Goal: Task Accomplishment & Management: Use online tool/utility

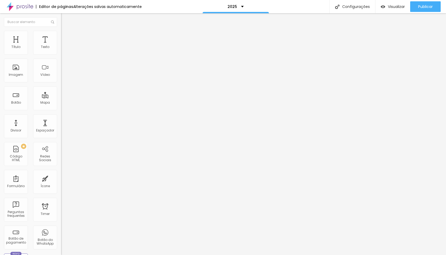
click at [66, 37] on span "Estilo" at bounding box center [70, 34] width 8 height 5
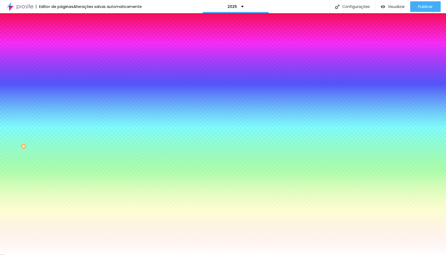
click at [63, 69] on icon "button" at bounding box center [64, 70] width 3 height 3
click at [46, 255] on div at bounding box center [223, 255] width 446 height 0
click at [61, 51] on div at bounding box center [91, 51] width 61 height 0
drag, startPoint x: 54, startPoint y: 75, endPoint x: 48, endPoint y: 137, distance: 62.4
click at [61, 136] on div "Editar Coluna Conteúdo Estilo Avançado Cor de fundo Voltar ao padrão #FFFFFF So…" at bounding box center [91, 134] width 61 height 242
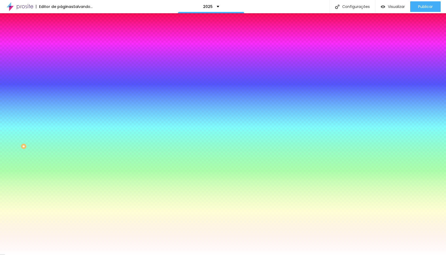
click at [63, 69] on icon "button" at bounding box center [64, 70] width 3 height 3
click at [35, 255] on div at bounding box center [223, 255] width 446 height 0
click at [63, 84] on icon "button" at bounding box center [64, 85] width 3 height 3
type input "1"
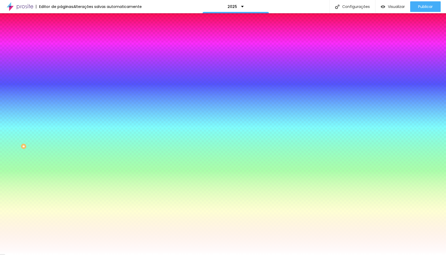
type input "1"
type input "5"
type input "7"
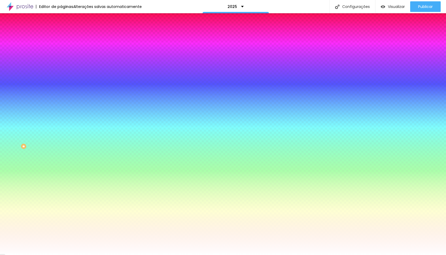
type input "8"
type input "9"
type input "8"
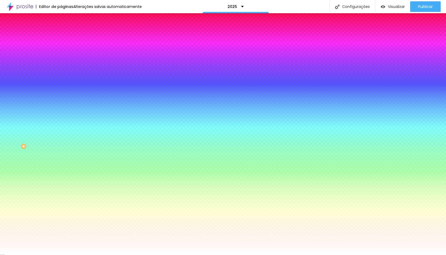
type input "8"
type input "18"
type input "25"
drag, startPoint x: 59, startPoint y: 98, endPoint x: 87, endPoint y: 98, distance: 27.6
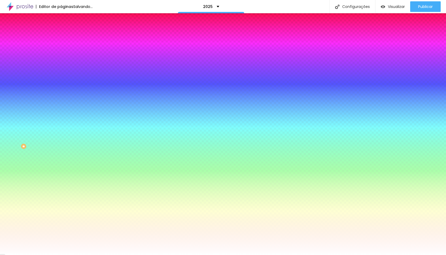
type input "25"
click at [94, 255] on div at bounding box center [223, 255] width 446 height 0
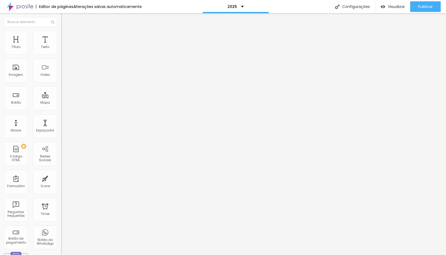
click at [61, 35] on li "Estilo" at bounding box center [91, 33] width 61 height 5
type input "760"
click at [61, 54] on input "range" at bounding box center [78, 52] width 34 height 4
type input "620"
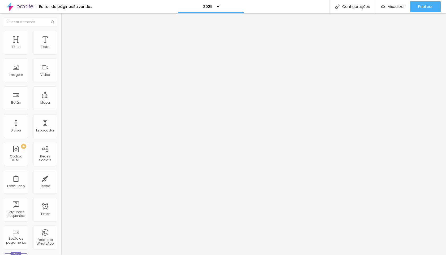
type input "620"
type input "580"
type input "520"
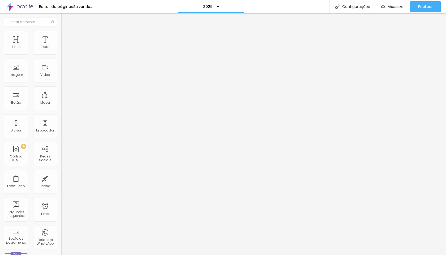
type input "510"
type input "500"
type input "420"
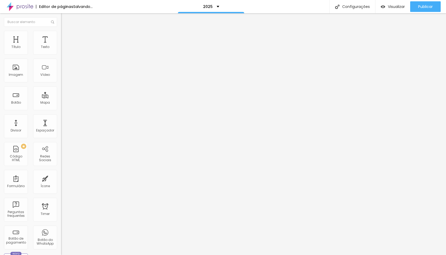
type input "420"
type input "360"
drag, startPoint x: 27, startPoint y: 58, endPoint x: 17, endPoint y: 59, distance: 9.6
click at [61, 54] on input "range" at bounding box center [78, 52] width 34 height 4
drag, startPoint x: 16, startPoint y: 59, endPoint x: 7, endPoint y: 59, distance: 8.8
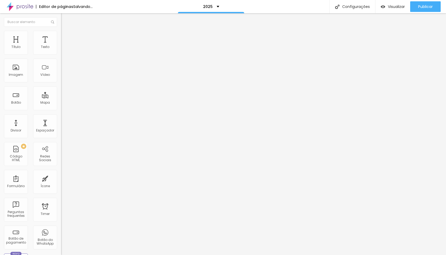
click at [61, 55] on div at bounding box center [91, 52] width 61 height 5
type input "130"
click at [61, 54] on input "range" at bounding box center [78, 52] width 34 height 4
type input "210"
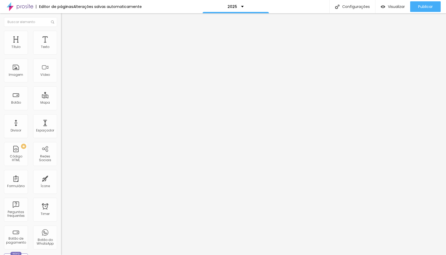
type input "330"
type input "320"
drag, startPoint x: 11, startPoint y: 57, endPoint x: 16, endPoint y: 58, distance: 4.3
type input "320"
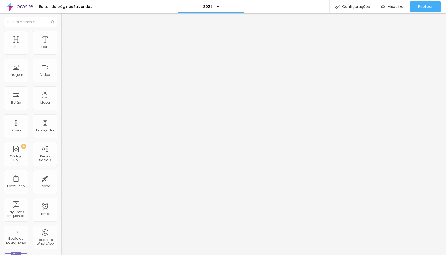
click at [61, 54] on input "range" at bounding box center [78, 52] width 34 height 4
click at [61, 46] on span "Trocar imagem" at bounding box center [75, 43] width 29 height 5
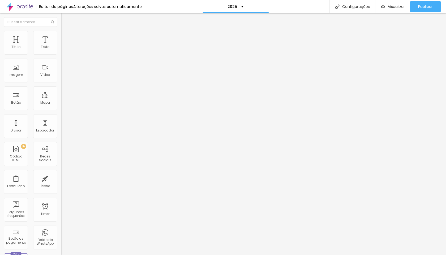
click at [66, 37] on span "Estilo" at bounding box center [70, 34] width 8 height 5
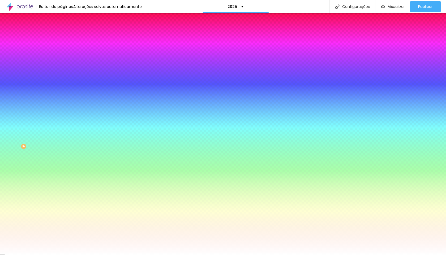
click at [61, 51] on div at bounding box center [91, 51] width 61 height 0
drag, startPoint x: 53, startPoint y: 70, endPoint x: 53, endPoint y: 118, distance: 47.8
click at [61, 118] on div "Editar Coluna Conteúdo Estilo Avançado Cor de fundo Voltar ao padrão #FFFFFF So…" at bounding box center [91, 134] width 61 height 242
click at [61, 83] on button "button" at bounding box center [64, 86] width 7 height 6
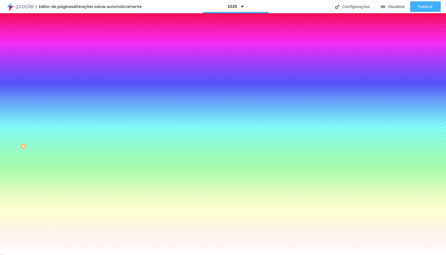
type input "02"
type input "2"
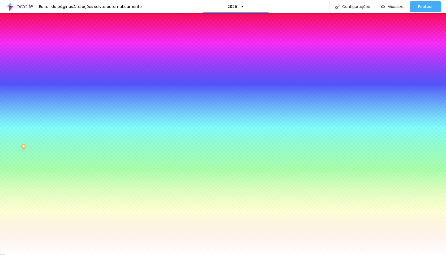
type input "025"
type input "25"
click at [159, 255] on div at bounding box center [223, 255] width 446 height 0
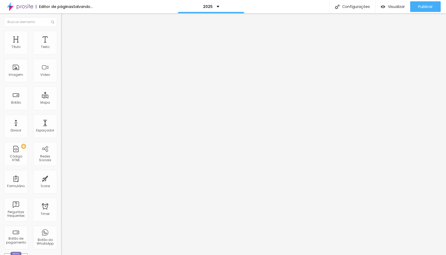
click at [61, 46] on span "Trocar imagem" at bounding box center [75, 43] width 29 height 5
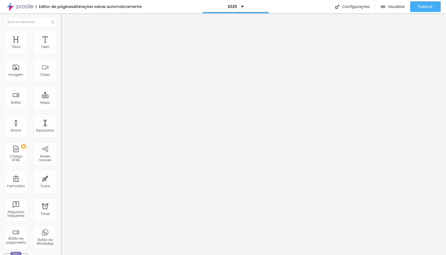
click at [61, 46] on span "Trocar imagem" at bounding box center [75, 43] width 29 height 5
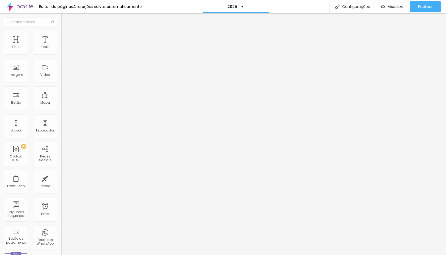
click at [61, 45] on div "Trocar imagem" at bounding box center [91, 43] width 61 height 4
click at [61, 46] on span "Trocar imagem" at bounding box center [75, 43] width 29 height 5
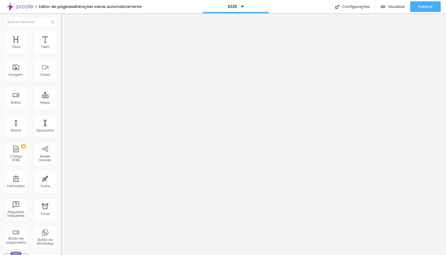
click at [61, 46] on span "Trocar imagem" at bounding box center [75, 43] width 29 height 5
click at [61, 38] on ul "Conteúdo Estilo Avançado" at bounding box center [91, 33] width 61 height 16
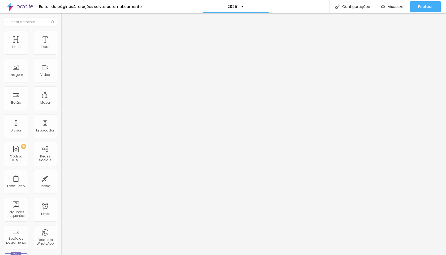
click at [66, 37] on span "Estilo" at bounding box center [70, 34] width 8 height 5
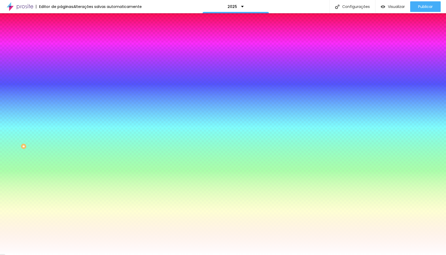
click at [61, 53] on input "#FFFFFF" at bounding box center [93, 53] width 64 height 5
type input "#FFFF"
click at [61, 83] on button "button" at bounding box center [64, 86] width 7 height 6
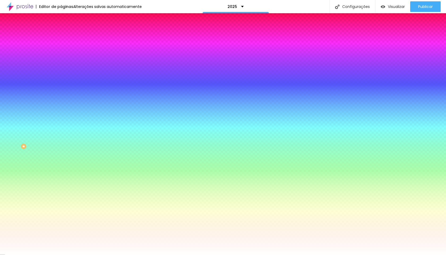
type input "2"
type input "25"
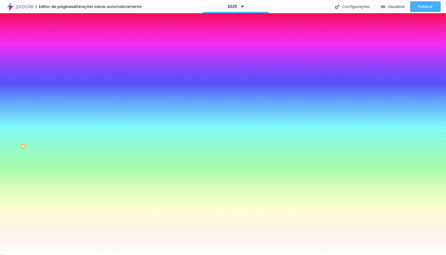
type input "25"
click at [71, 255] on div at bounding box center [223, 255] width 446 height 0
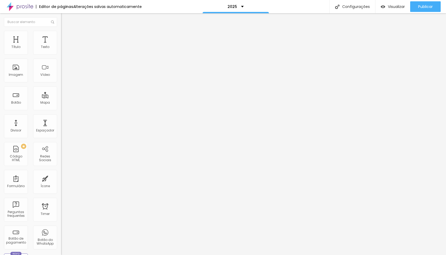
click at [61, 32] on ul "Conteúdo Estilo Avançado" at bounding box center [91, 33] width 61 height 16
click at [61, 34] on li "Estilo" at bounding box center [91, 33] width 61 height 5
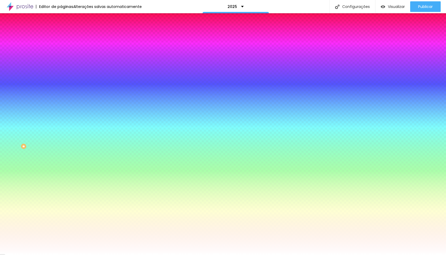
click at [61, 83] on button "button" at bounding box center [64, 86] width 7 height 6
click at [55, 255] on div at bounding box center [223, 255] width 446 height 0
click at [61, 51] on input "#FFFFFF" at bounding box center [93, 53] width 64 height 5
click at [61, 52] on input "#FFFFFF" at bounding box center [93, 53] width 64 height 5
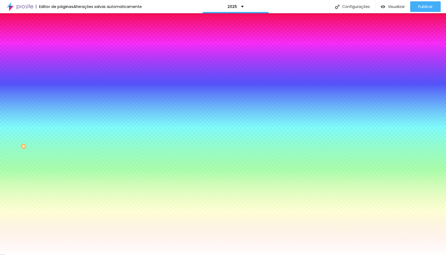
click at [61, 52] on input "#FFFFFF" at bounding box center [93, 53] width 64 height 5
type input "#FFFF"
click at [61, 83] on button "button" at bounding box center [64, 86] width 7 height 6
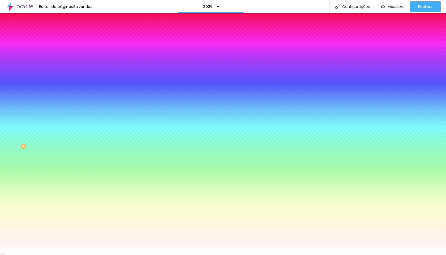
type input "2"
type input "25"
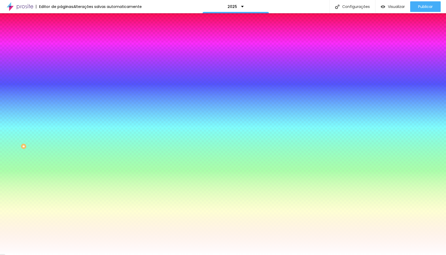
click at [76, 255] on div at bounding box center [223, 255] width 446 height 0
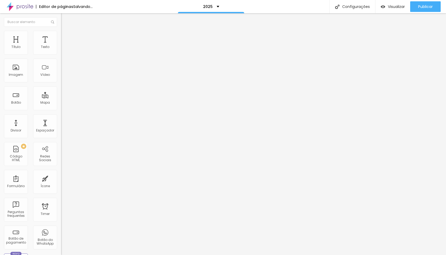
click at [66, 36] on span "Estilo" at bounding box center [70, 34] width 8 height 5
click at [66, 31] on span "Conteúdo" at bounding box center [74, 29] width 16 height 5
click at [65, 21] on img "button" at bounding box center [67, 19] width 4 height 4
click at [61, 46] on span "Trocar imagem" at bounding box center [75, 43] width 29 height 5
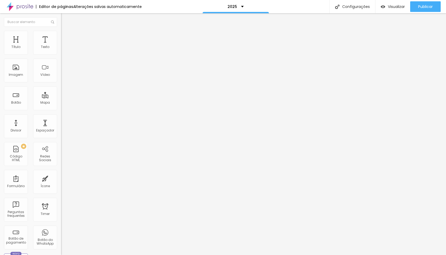
click at [61, 34] on img at bounding box center [63, 33] width 5 height 5
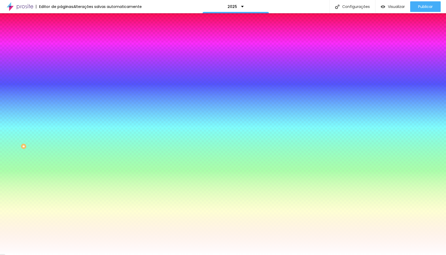
click at [61, 53] on input "#FFFFFF" at bounding box center [93, 53] width 64 height 5
type input "#FFF"
click at [65, 84] on icon "button" at bounding box center [65, 84] width 1 height 1
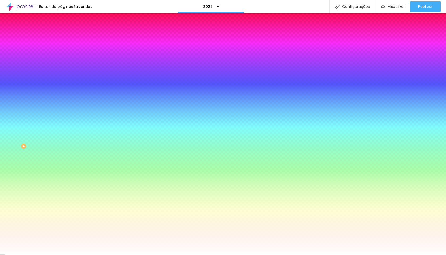
type input "2"
type input "25"
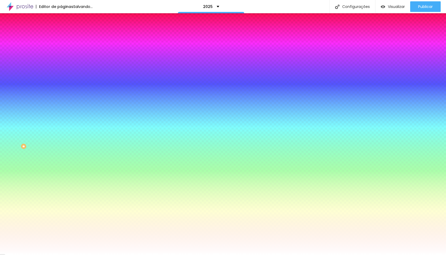
type input "25"
click at [167, 255] on div at bounding box center [223, 255] width 446 height 0
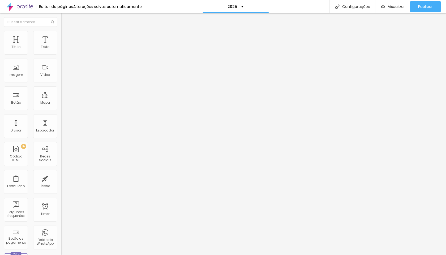
click at [61, 46] on span "Trocar imagem" at bounding box center [75, 43] width 29 height 5
click at [66, 36] on span "Estilo" at bounding box center [70, 34] width 8 height 5
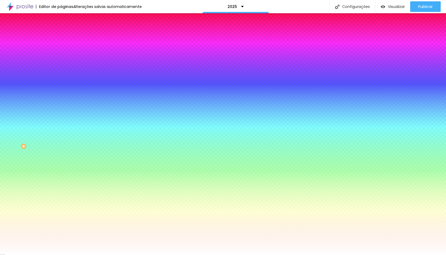
click at [61, 54] on input "#FFFFFF" at bounding box center [93, 53] width 64 height 5
type input "#FFF"
click at [63, 84] on icon "button" at bounding box center [64, 85] width 3 height 3
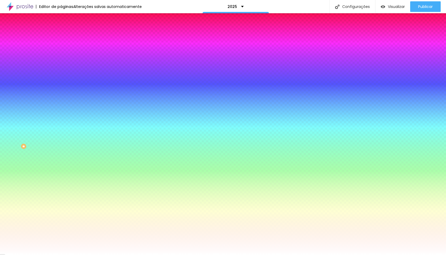
type input "2"
type input "25"
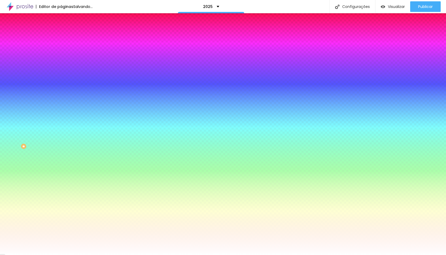
click at [215, 255] on div at bounding box center [223, 255] width 446 height 0
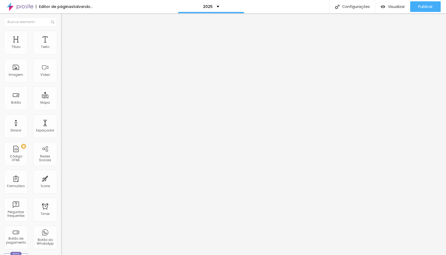
click at [66, 36] on span "Estilo" at bounding box center [70, 34] width 8 height 5
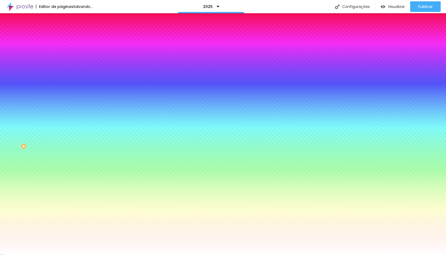
click at [61, 51] on input "#FFFFFF" at bounding box center [93, 53] width 64 height 5
click at [61, 54] on input "#FFFFFF" at bounding box center [93, 53] width 64 height 5
type input "#FFF"
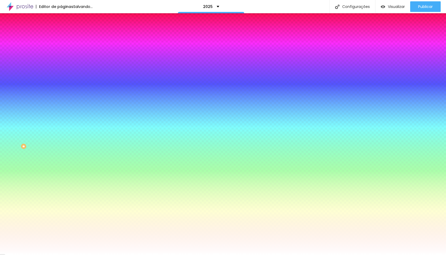
click at [61, 83] on button "button" at bounding box center [64, 86] width 7 height 6
type input "2"
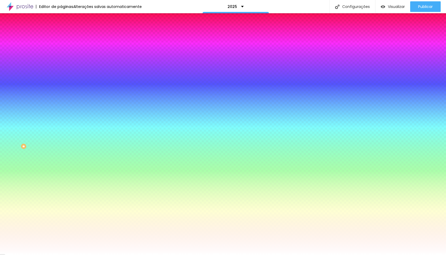
type input "5"
type input "3"
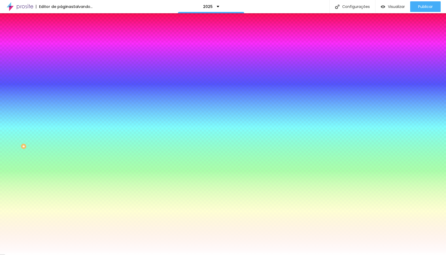
type input "3"
type input "2"
type input "3"
type input "25"
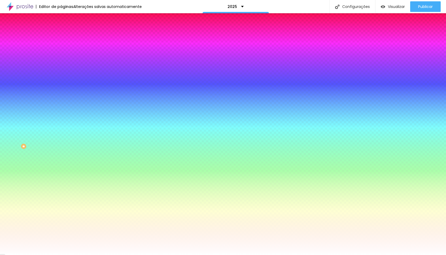
type input "25"
type input "3"
type input "25"
type input "3"
click at [222, 255] on div at bounding box center [223, 255] width 446 height 0
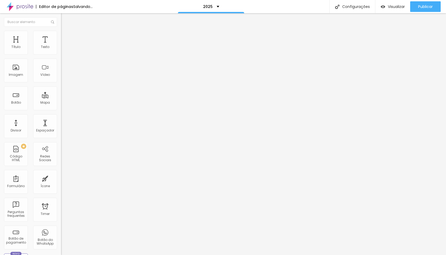
click at [66, 36] on span "Estilo" at bounding box center [70, 34] width 8 height 5
type input "85"
type input "70"
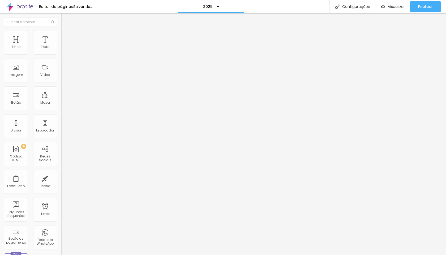
type input "55"
type input "50"
type input "60"
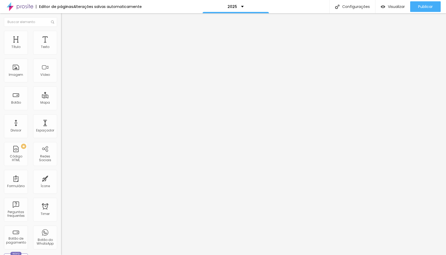
type input "60"
type input "65"
type input "60"
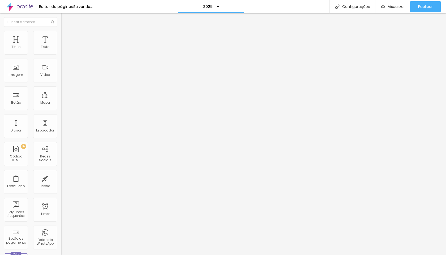
drag, startPoint x: 46, startPoint y: 56, endPoint x: 33, endPoint y: 55, distance: 12.8
click at [61, 54] on input "range" at bounding box center [78, 52] width 34 height 4
click at [61, 36] on li "Estilo" at bounding box center [91, 33] width 61 height 5
type input "80"
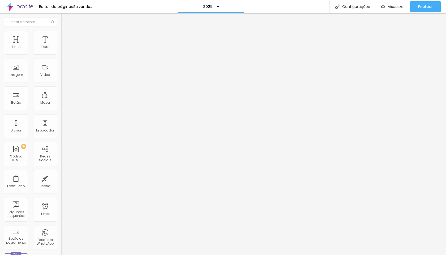
type input "75"
type input "70"
drag, startPoint x: 45, startPoint y: 56, endPoint x: 40, endPoint y: 57, distance: 5.6
type input "70"
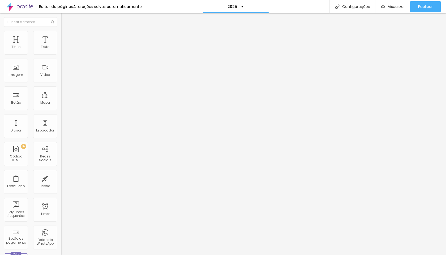
click at [61, 54] on input "range" at bounding box center [78, 52] width 34 height 4
click at [66, 37] on span "Estilo" at bounding box center [70, 34] width 8 height 5
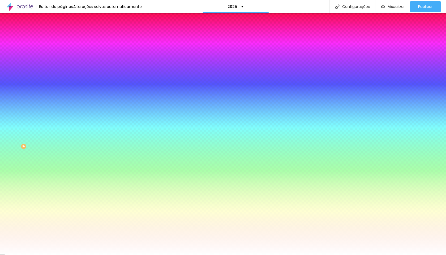
click at [61, 55] on input "#FFFFFF" at bounding box center [93, 53] width 64 height 5
type input "#FFF"
click at [63, 84] on icon "button" at bounding box center [64, 85] width 3 height 3
type input "4"
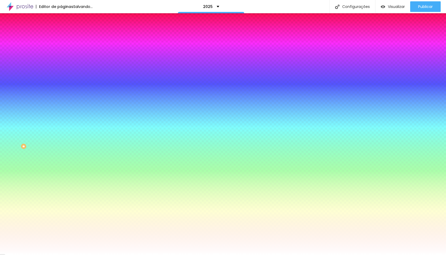
type input "4"
type input "6"
type input "10"
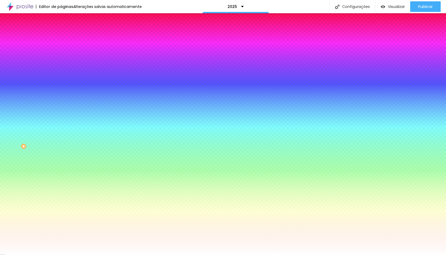
type input "11"
drag, startPoint x: 62, startPoint y: 98, endPoint x: 72, endPoint y: 100, distance: 9.4
type input "12"
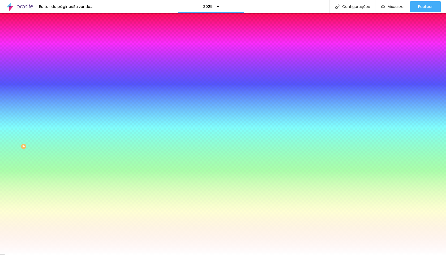
type input "2"
type input "25"
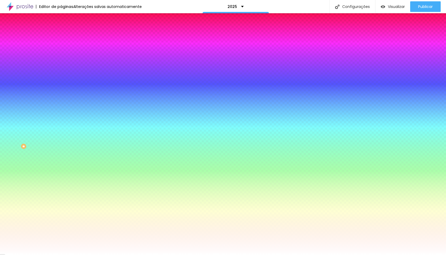
click at [362, 255] on div at bounding box center [223, 255] width 446 height 0
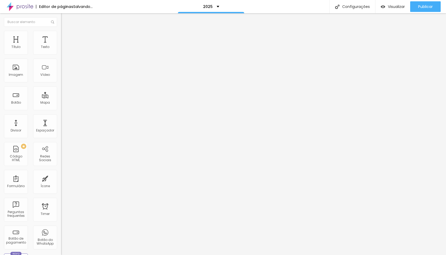
click at [61, 31] on li "Estilo" at bounding box center [91, 33] width 61 height 5
type input "80"
type input "75"
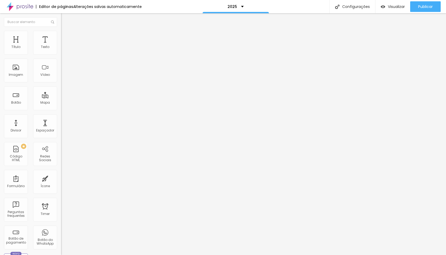
drag, startPoint x: 45, startPoint y: 56, endPoint x: 42, endPoint y: 56, distance: 3.5
click at [61, 54] on input "range" at bounding box center [78, 52] width 34 height 4
click at [61, 36] on li "Estilo" at bounding box center [91, 33] width 61 height 5
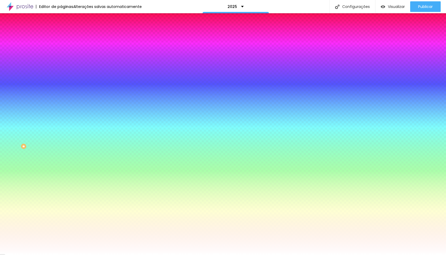
click at [61, 56] on input "#FFFFFF" at bounding box center [93, 53] width 64 height 5
type input "#FFF"
click at [61, 83] on button "button" at bounding box center [64, 86] width 7 height 6
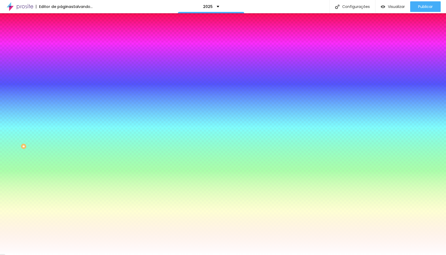
type input "2"
type input "25"
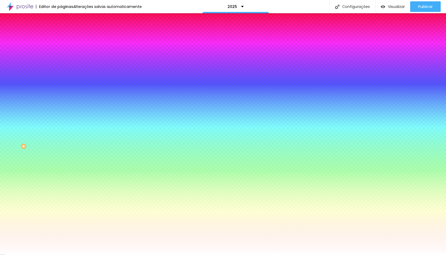
click at [212, 255] on div at bounding box center [223, 255] width 446 height 0
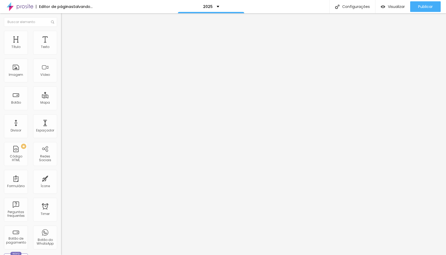
click at [61, 43] on div "Alinhamento" at bounding box center [91, 49] width 61 height 16
click at [66, 37] on span "Estilo" at bounding box center [70, 34] width 8 height 5
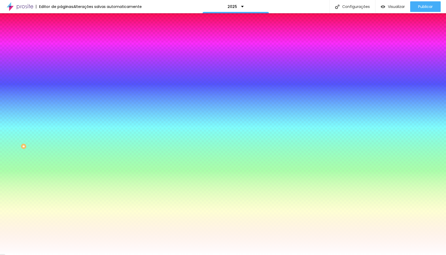
click at [61, 51] on input "#FFFFFF" at bounding box center [93, 53] width 64 height 5
click at [61, 54] on input "#FFFFFF" at bounding box center [93, 53] width 64 height 5
type input "#FFF"
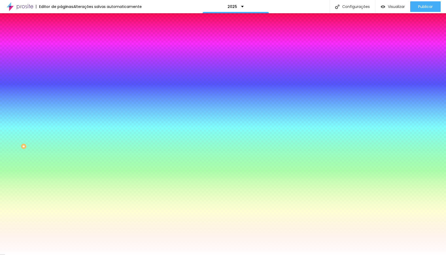
click at [61, 83] on button "button" at bounding box center [64, 86] width 7 height 6
type input "2"
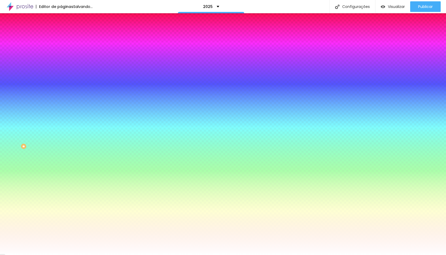
type input "25"
click at [317, 255] on div at bounding box center [223, 255] width 446 height 0
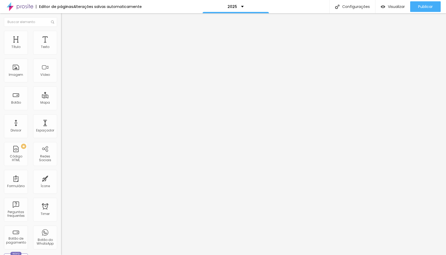
click at [61, 39] on ul "Conteúdo Estilo Avançado" at bounding box center [91, 33] width 61 height 16
click at [66, 37] on span "Estilo" at bounding box center [70, 34] width 8 height 5
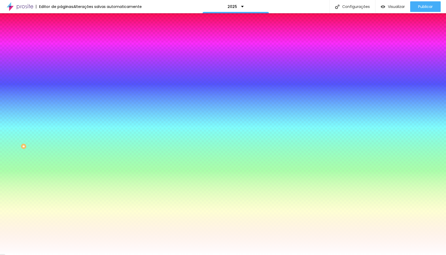
click at [61, 74] on div "Borda Voltar ao padrão" at bounding box center [91, 81] width 61 height 15
click at [61, 83] on button "button" at bounding box center [64, 86] width 7 height 6
type input "2"
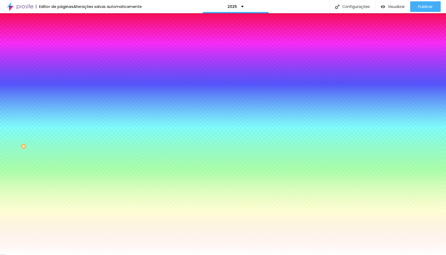
type input "2"
type input "25"
click at [311, 255] on div at bounding box center [223, 255] width 446 height 0
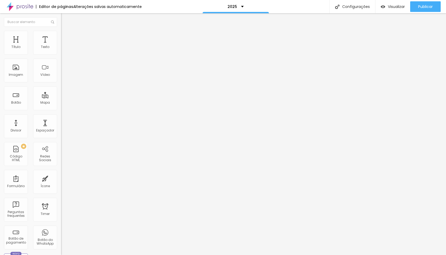
click at [66, 37] on span "Estilo" at bounding box center [70, 34] width 8 height 5
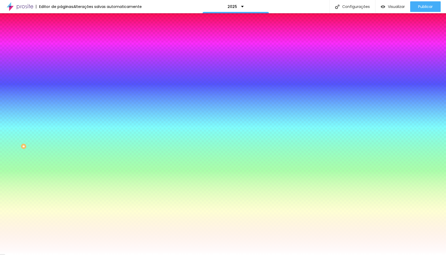
click at [61, 55] on input "#FFFFFF" at bounding box center [93, 53] width 64 height 5
type input "#FFF"
click at [61, 83] on button "button" at bounding box center [64, 86] width 7 height 6
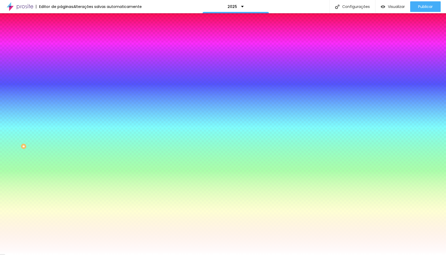
type input "2"
type input "25"
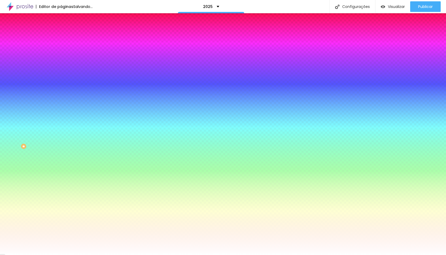
type input "25"
click at [276, 255] on div at bounding box center [223, 255] width 446 height 0
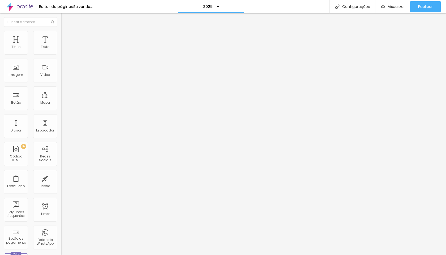
click at [61, 31] on li "Estilo" at bounding box center [91, 33] width 61 height 5
type input "95"
type input "90"
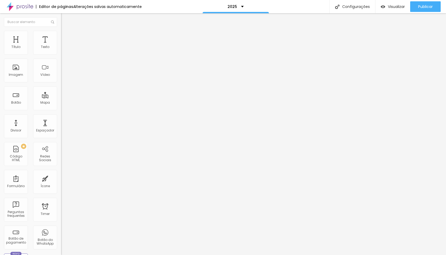
type input "85"
type input "80"
type input "75"
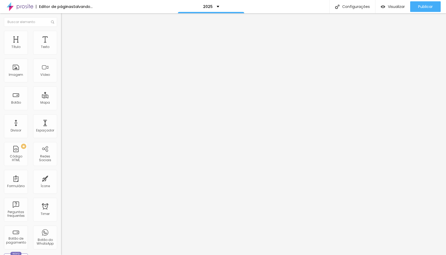
type input "75"
type input "70"
drag, startPoint x: 51, startPoint y: 57, endPoint x: 38, endPoint y: 56, distance: 13.3
type input "70"
click at [61, 54] on input "range" at bounding box center [78, 52] width 34 height 4
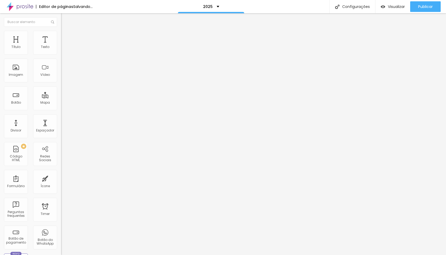
click at [66, 37] on span "Estilo" at bounding box center [70, 34] width 8 height 5
type input "85"
type input "80"
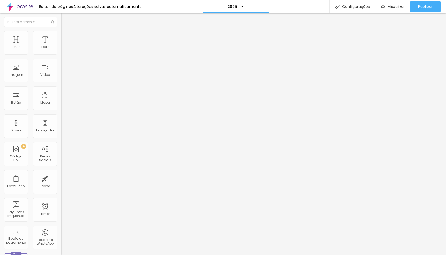
type input "75"
drag, startPoint x: 46, startPoint y: 57, endPoint x: 41, endPoint y: 57, distance: 5.6
type input "75"
click at [61, 54] on input "range" at bounding box center [78, 52] width 34 height 4
click at [61, 53] on div at bounding box center [91, 51] width 61 height 13
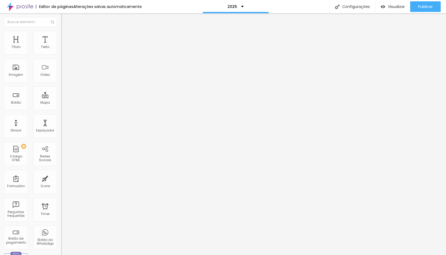
click at [61, 53] on img at bounding box center [63, 51] width 4 height 4
click at [61, 32] on ul "Conteúdo Estilo Avançado" at bounding box center [91, 33] width 61 height 16
click at [61, 33] on ul "Conteúdo Estilo Avançado" at bounding box center [91, 33] width 61 height 16
click at [61, 33] on img at bounding box center [63, 33] width 5 height 5
type input "95"
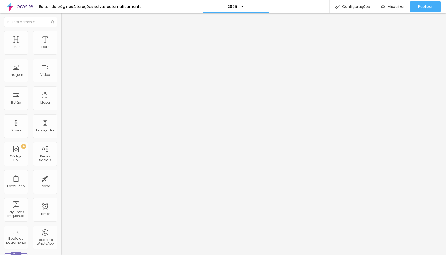
type input "95"
type input "85"
type input "75"
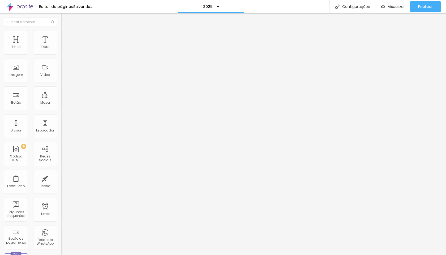
type input "80"
drag, startPoint x: 54, startPoint y: 58, endPoint x: 43, endPoint y: 57, distance: 10.9
type input "80"
click at [61, 54] on input "range" at bounding box center [78, 52] width 34 height 4
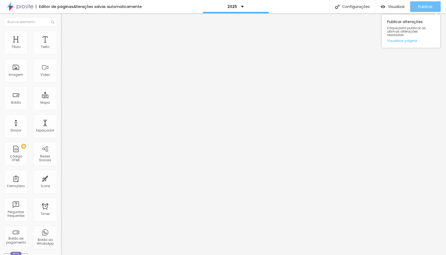
click at [428, 7] on span "Publicar" at bounding box center [425, 7] width 15 height 4
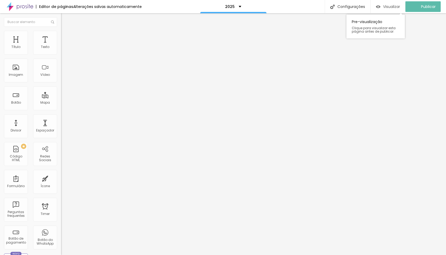
click at [395, 9] on span "Visualizar" at bounding box center [391, 7] width 17 height 4
click at [61, 36] on li "Avançado" at bounding box center [91, 38] width 61 height 5
click at [61, 235] on div at bounding box center [91, 235] width 61 height 0
click at [66, 37] on span "Avançado" at bounding box center [75, 39] width 18 height 5
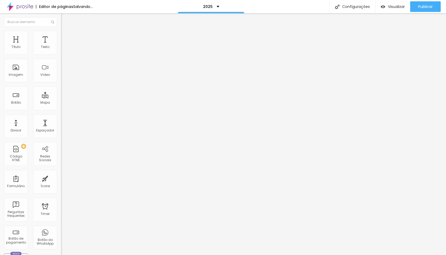
click at [61, 235] on div at bounding box center [91, 235] width 61 height 0
click at [61, 231] on div at bounding box center [91, 231] width 61 height 0
click at [61, 228] on div at bounding box center [91, 228] width 61 height 0
click at [66, 37] on span "Avançado" at bounding box center [75, 39] width 18 height 5
click at [61, 231] on div at bounding box center [91, 231] width 61 height 0
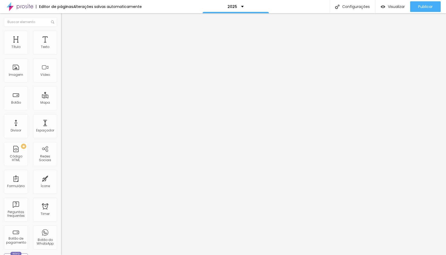
click at [61, 228] on div at bounding box center [91, 228] width 61 height 0
click at [61, 36] on img at bounding box center [63, 38] width 5 height 5
click at [61, 235] on div at bounding box center [91, 235] width 61 height 0
click at [61, 228] on li "Tablet" at bounding box center [91, 229] width 61 height 3
click at [61, 231] on div at bounding box center [91, 231] width 61 height 0
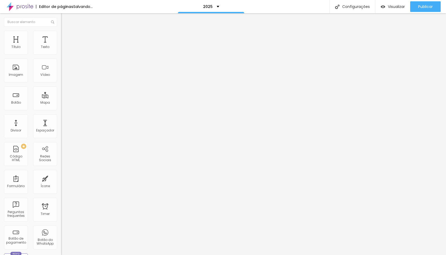
click at [61, 225] on li "Celular" at bounding box center [91, 226] width 61 height 3
click at [61, 228] on div at bounding box center [91, 228] width 61 height 0
click at [66, 39] on span "Avançado" at bounding box center [75, 39] width 18 height 5
click at [61, 231] on li "Desktop" at bounding box center [91, 232] width 61 height 3
click at [61, 235] on div at bounding box center [91, 235] width 61 height 0
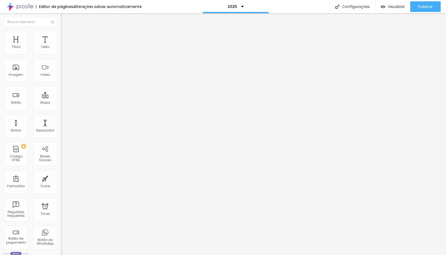
click at [61, 231] on div at bounding box center [91, 231] width 61 height 0
click at [61, 225] on li "Celular" at bounding box center [91, 226] width 61 height 3
click at [61, 228] on div at bounding box center [91, 228] width 61 height 0
click at [61, 36] on img at bounding box center [63, 38] width 5 height 5
click at [61, 225] on li "Celular" at bounding box center [91, 226] width 61 height 3
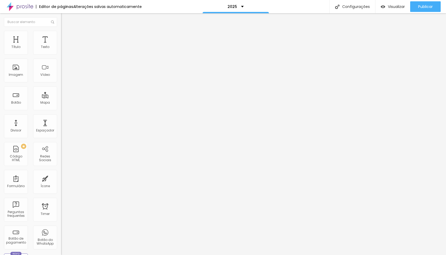
click at [61, 225] on li "Celular" at bounding box center [91, 226] width 61 height 3
click at [61, 228] on div at bounding box center [91, 228] width 61 height 0
click at [61, 231] on div at bounding box center [91, 231] width 61 height 0
click at [61, 231] on li "Desktop" at bounding box center [91, 232] width 61 height 3
click at [61, 235] on div at bounding box center [91, 235] width 61 height 0
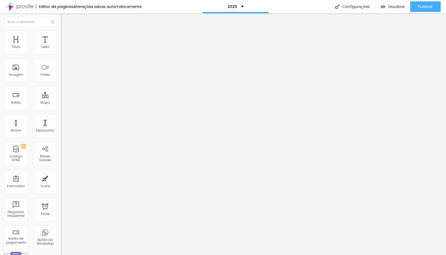
click at [66, 37] on span "Avançado" at bounding box center [75, 39] width 18 height 5
click at [61, 228] on div at bounding box center [91, 228] width 61 height 0
click at [61, 231] on div at bounding box center [91, 231] width 61 height 0
click at [61, 235] on div at bounding box center [91, 235] width 61 height 0
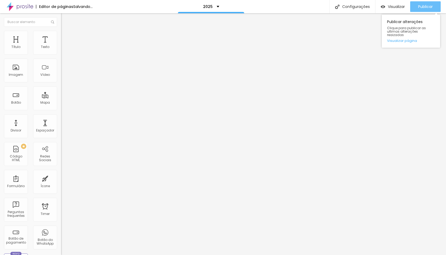
click at [425, 9] on div "Publicar" at bounding box center [425, 6] width 15 height 11
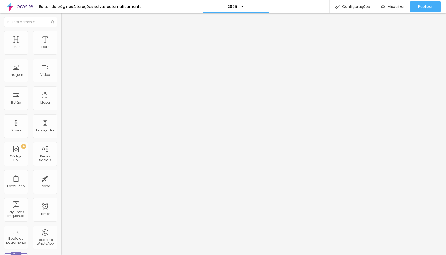
click at [61, 36] on img at bounding box center [63, 38] width 5 height 5
click at [61, 225] on li "Celular" at bounding box center [91, 226] width 61 height 3
click at [61, 228] on div at bounding box center [91, 228] width 61 height 0
click at [61, 231] on div at bounding box center [91, 231] width 61 height 0
click at [61, 41] on li "Avançado" at bounding box center [91, 38] width 61 height 5
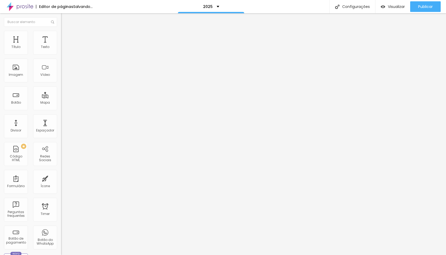
click at [61, 228] on div at bounding box center [91, 228] width 61 height 0
click at [61, 228] on li "Tablet" at bounding box center [91, 229] width 61 height 3
click at [61, 231] on div at bounding box center [91, 231] width 61 height 0
click at [61, 36] on li "Avançado" at bounding box center [91, 38] width 61 height 5
click at [61, 228] on div at bounding box center [91, 228] width 61 height 0
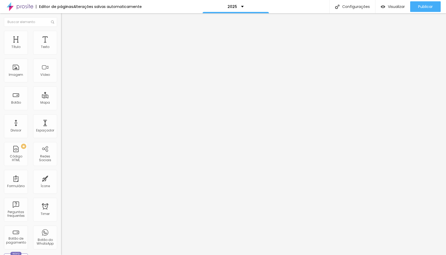
click at [61, 231] on div at bounding box center [91, 231] width 61 height 0
click at [61, 40] on li "Avançado" at bounding box center [91, 38] width 61 height 5
click at [61, 225] on li "Celular" at bounding box center [91, 226] width 61 height 3
click at [61, 228] on div at bounding box center [91, 228] width 61 height 0
click at [61, 231] on div at bounding box center [91, 231] width 61 height 0
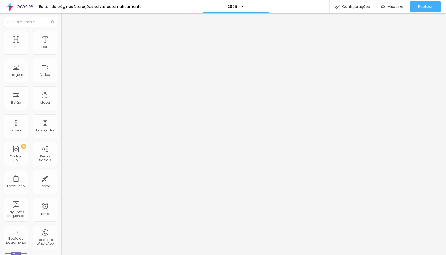
click at [61, 36] on li "Avançado" at bounding box center [91, 38] width 61 height 5
click at [61, 228] on div at bounding box center [91, 228] width 61 height 0
click at [61, 228] on li "Tablet" at bounding box center [91, 229] width 61 height 3
click at [61, 231] on div at bounding box center [91, 231] width 61 height 0
click at [61, 36] on li "Avançado" at bounding box center [91, 38] width 61 height 5
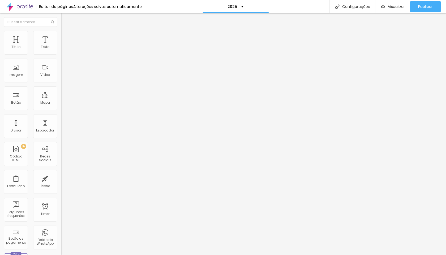
click at [61, 108] on input "10" at bounding box center [72, 111] width 23 height 6
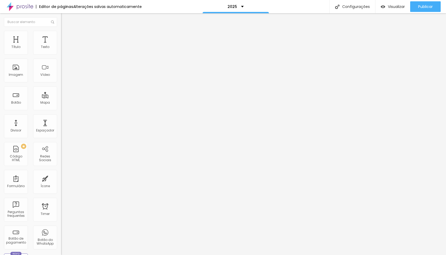
click at [61, 108] on input "10" at bounding box center [72, 111] width 23 height 6
type input "40"
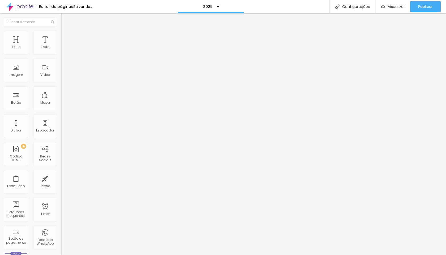
click at [61, 183] on input "10" at bounding box center [72, 186] width 23 height 6
type input "4"
type input "40"
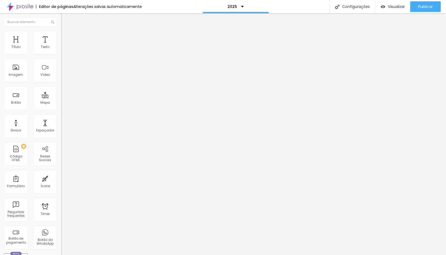
type input "40"
click at [61, 40] on li "Avançado" at bounding box center [91, 38] width 61 height 5
click at [61, 108] on input "10" at bounding box center [72, 111] width 23 height 6
type input "4"
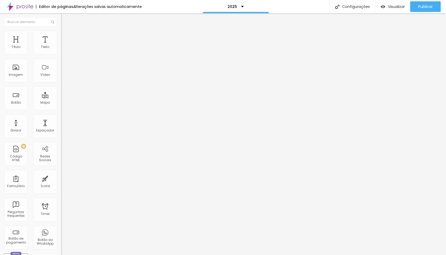
type input "40"
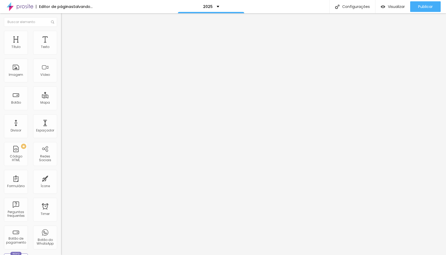
click at [61, 41] on li "Avançado" at bounding box center [91, 38] width 61 height 5
click at [61, 49] on div "10 Espaço de cima" at bounding box center [91, 78] width 61 height 75
click at [61, 108] on input "10" at bounding box center [72, 111] width 23 height 6
type input "4"
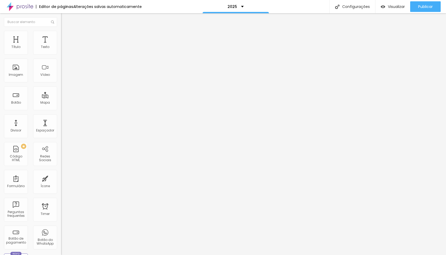
type input "40"
click at [61, 41] on li "Avançado" at bounding box center [91, 38] width 61 height 5
click at [61, 156] on div at bounding box center [91, 156] width 61 height 0
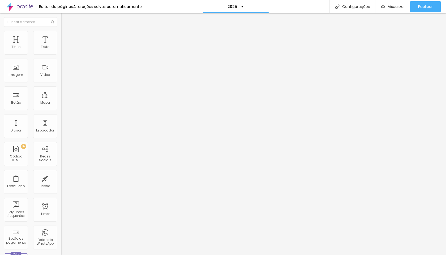
click at [61, 153] on div at bounding box center [91, 153] width 61 height 0
click at [61, 160] on div at bounding box center [91, 160] width 61 height 0
click at [61, 36] on li "Avançado" at bounding box center [91, 38] width 61 height 5
click at [61, 153] on div at bounding box center [91, 153] width 61 height 0
click at [61, 153] on li "Tablet" at bounding box center [91, 154] width 61 height 3
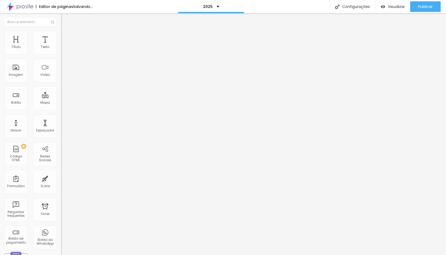
click at [61, 156] on div at bounding box center [91, 156] width 61 height 0
click at [61, 160] on div at bounding box center [91, 160] width 61 height 0
click at [61, 36] on li "Avançado" at bounding box center [91, 38] width 61 height 5
click at [61, 235] on div at bounding box center [91, 235] width 61 height 0
click at [66, 37] on span "Avançado" at bounding box center [75, 39] width 18 height 5
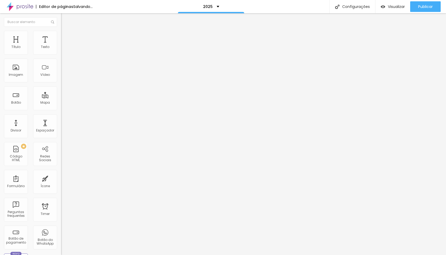
click at [61, 183] on input "10" at bounding box center [72, 186] width 23 height 6
type input "40"
click at [66, 37] on span "Avançado" at bounding box center [75, 39] width 18 height 5
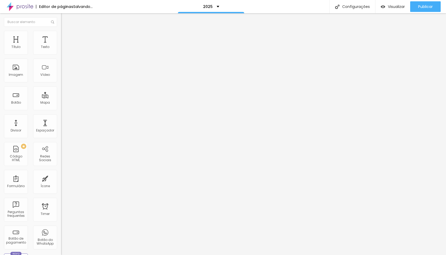
click at [61, 49] on div "10 Espaço de cima" at bounding box center [91, 78] width 61 height 75
click at [61, 108] on input "10" at bounding box center [72, 111] width 23 height 6
type input "40"
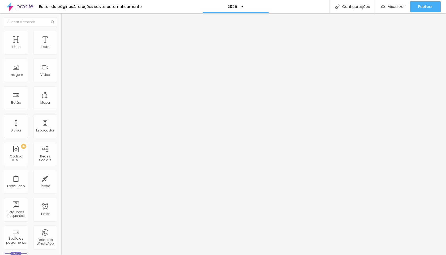
type input "40"
click at [66, 38] on span "Avançado" at bounding box center [75, 39] width 18 height 5
click at [61, 50] on div "10 Espaço de cima" at bounding box center [91, 78] width 61 height 75
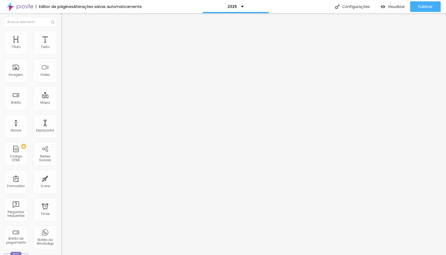
click at [61, 50] on div "10 Espaço de cima" at bounding box center [91, 78] width 61 height 75
click at [61, 108] on input "10" at bounding box center [72, 111] width 23 height 6
type input "4"
type input "40"
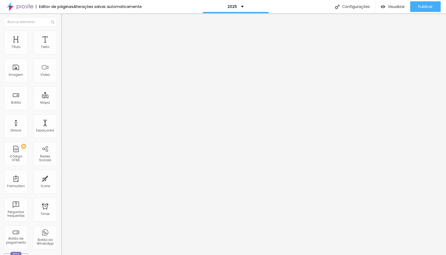
type input "40"
type input "4"
type input "40"
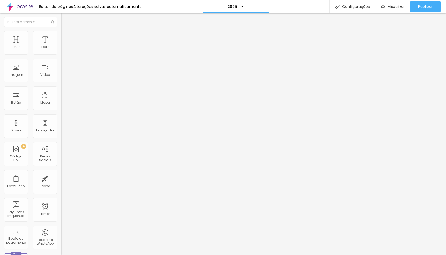
type input "40"
click at [66, 37] on span "Estilo" at bounding box center [70, 34] width 8 height 5
type input "320"
type input "310"
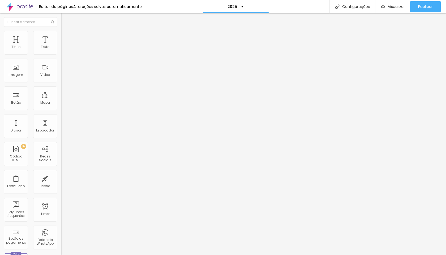
type input "310"
type input "270"
type input "260"
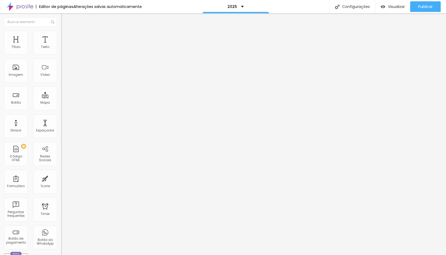
type input "250"
type input "260"
type input "300"
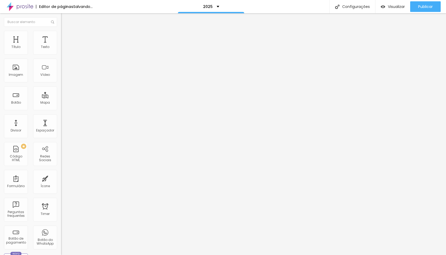
type input "300"
type input "290"
click at [61, 54] on input "range" at bounding box center [78, 52] width 34 height 4
click at [66, 37] on span "Avançado" at bounding box center [75, 39] width 18 height 5
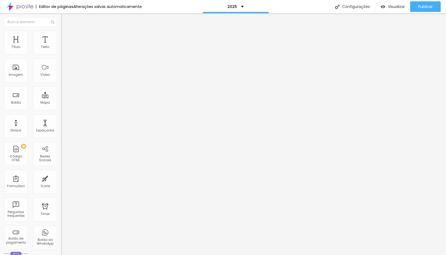
click at [61, 108] on input "10" at bounding box center [72, 111] width 23 height 6
type input "1"
type input "50"
type input "2"
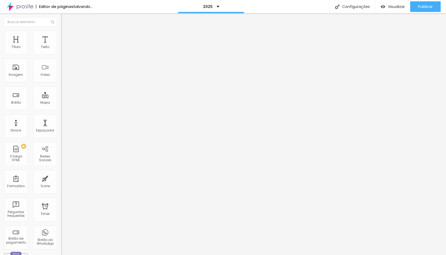
type input "20"
type input "2"
type input "20"
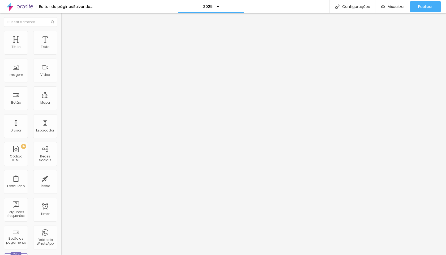
click at [66, 38] on span "Avançado" at bounding box center [75, 39] width 18 height 5
click at [61, 41] on li "Avançado" at bounding box center [91, 38] width 61 height 5
click at [61, 108] on input "10" at bounding box center [72, 111] width 23 height 6
type input "30"
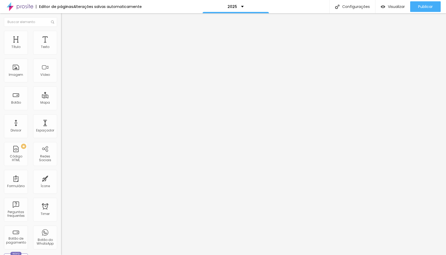
type input "30"
type input "0"
type input "50"
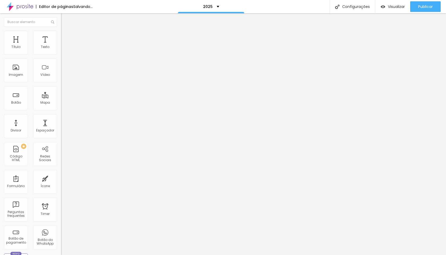
type input "30"
click at [61, 36] on li "Avançado" at bounding box center [91, 38] width 61 height 5
click at [61, 108] on input "10" at bounding box center [72, 111] width 23 height 6
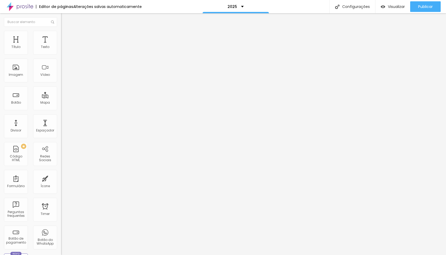
click at [61, 108] on input "10" at bounding box center [72, 111] width 23 height 6
type input "30"
type input "3"
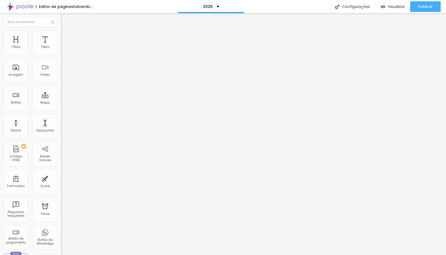
type input "30"
click at [66, 37] on span "Avançado" at bounding box center [75, 39] width 18 height 5
click at [61, 108] on input "10" at bounding box center [72, 111] width 23 height 6
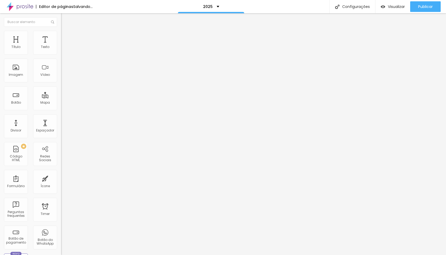
click at [61, 108] on input "10" at bounding box center [72, 111] width 23 height 6
type input "2"
type input "20"
type input "2"
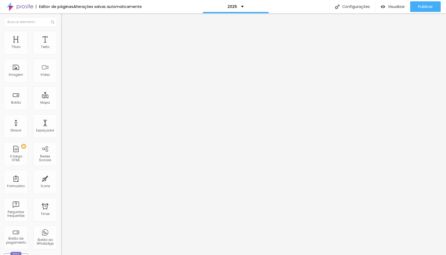
type input "20"
click at [66, 37] on span "Avançado" at bounding box center [75, 39] width 18 height 5
click at [61, 108] on input "10" at bounding box center [72, 111] width 23 height 6
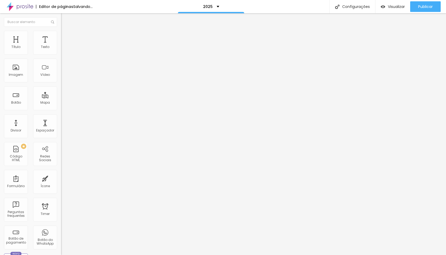
click at [61, 108] on input "10" at bounding box center [72, 111] width 23 height 6
type input "3"
type input "30"
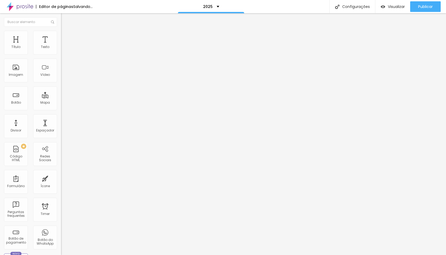
click at [66, 39] on span "Avançado" at bounding box center [75, 39] width 18 height 5
click at [61, 108] on input "10" at bounding box center [72, 111] width 23 height 6
type input "0"
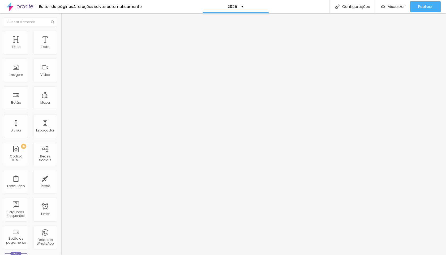
type input "0"
click at [61, 36] on img at bounding box center [63, 38] width 5 height 5
click at [61, 108] on input "10" at bounding box center [72, 111] width 23 height 6
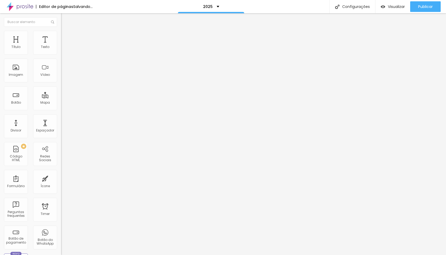
click at [61, 108] on input "10" at bounding box center [72, 111] width 23 height 6
type input "0"
click at [422, 9] on span "Publicar" at bounding box center [425, 7] width 15 height 4
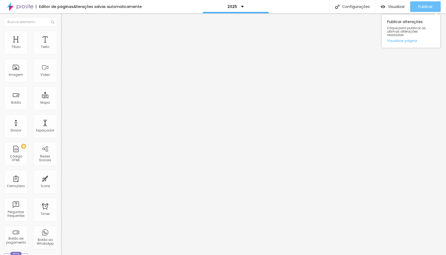
click at [420, 3] on div "Publicar" at bounding box center [425, 6] width 15 height 11
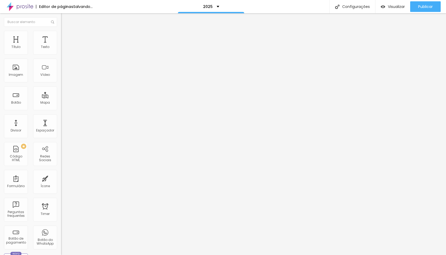
click at [61, 46] on span "Adicionar imagem" at bounding box center [78, 43] width 34 height 5
click at [61, 30] on ul "Conteúdo Estilo Avançado" at bounding box center [91, 33] width 61 height 16
click at [61, 31] on img at bounding box center [63, 33] width 5 height 5
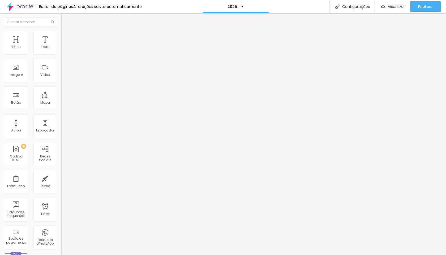
type input "80"
click at [61, 54] on input "range" at bounding box center [78, 52] width 34 height 4
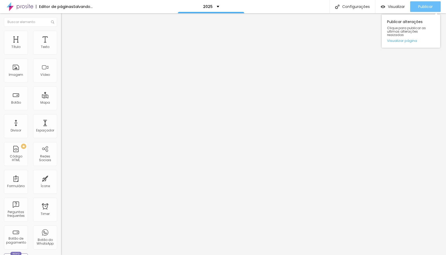
click at [428, 8] on span "Publicar" at bounding box center [425, 7] width 15 height 4
